Goal: Task Accomplishment & Management: Manage account settings

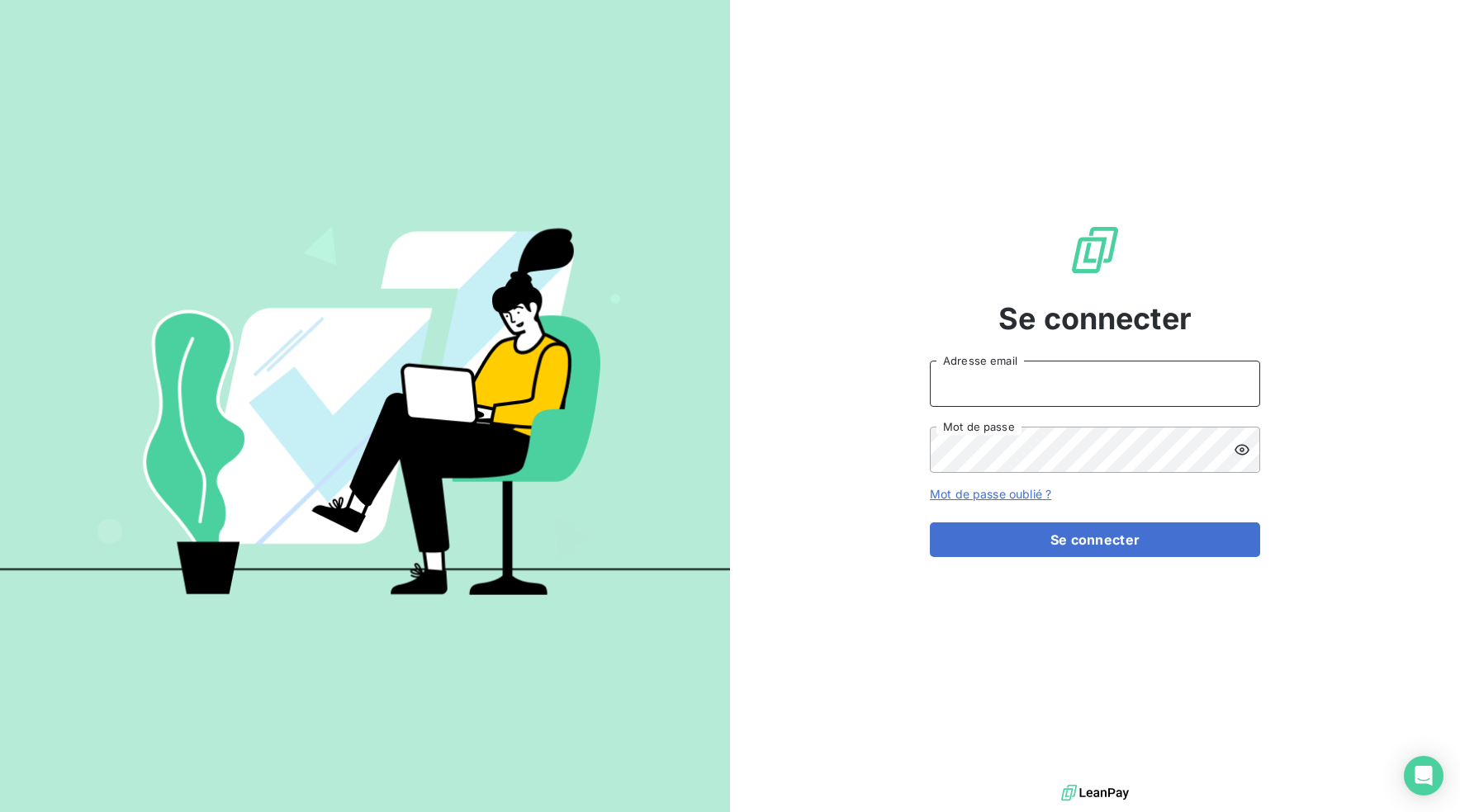
click at [1043, 387] on input "Adresse email" at bounding box center [1095, 384] width 331 height 47
type input "[EMAIL_ADDRESS][DOMAIN_NAME]"
click at [930, 522] on button "Se connecter" at bounding box center [1095, 540] width 331 height 35
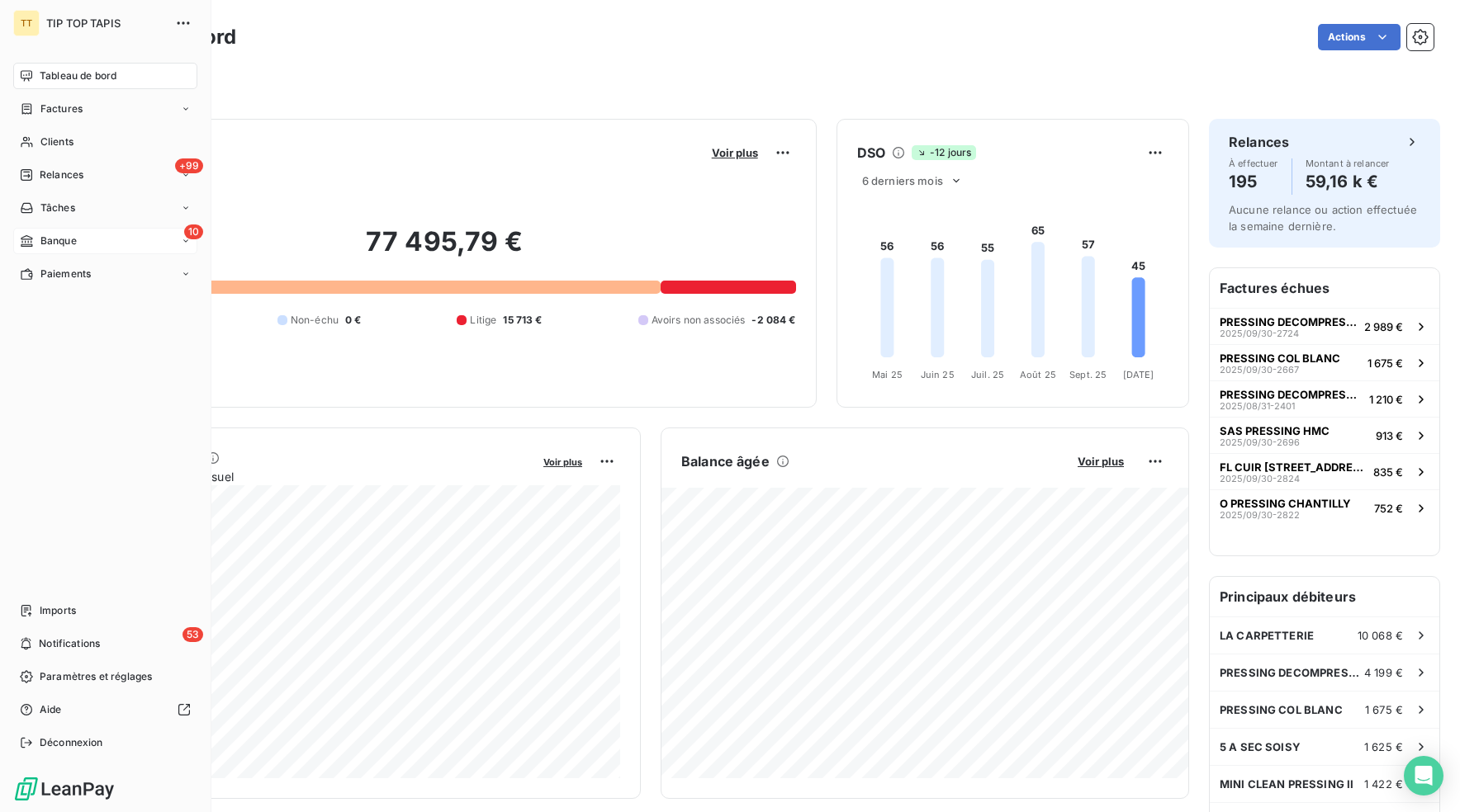
click at [56, 243] on span "Banque" at bounding box center [58, 240] width 36 height 15
